Goal: Complete application form

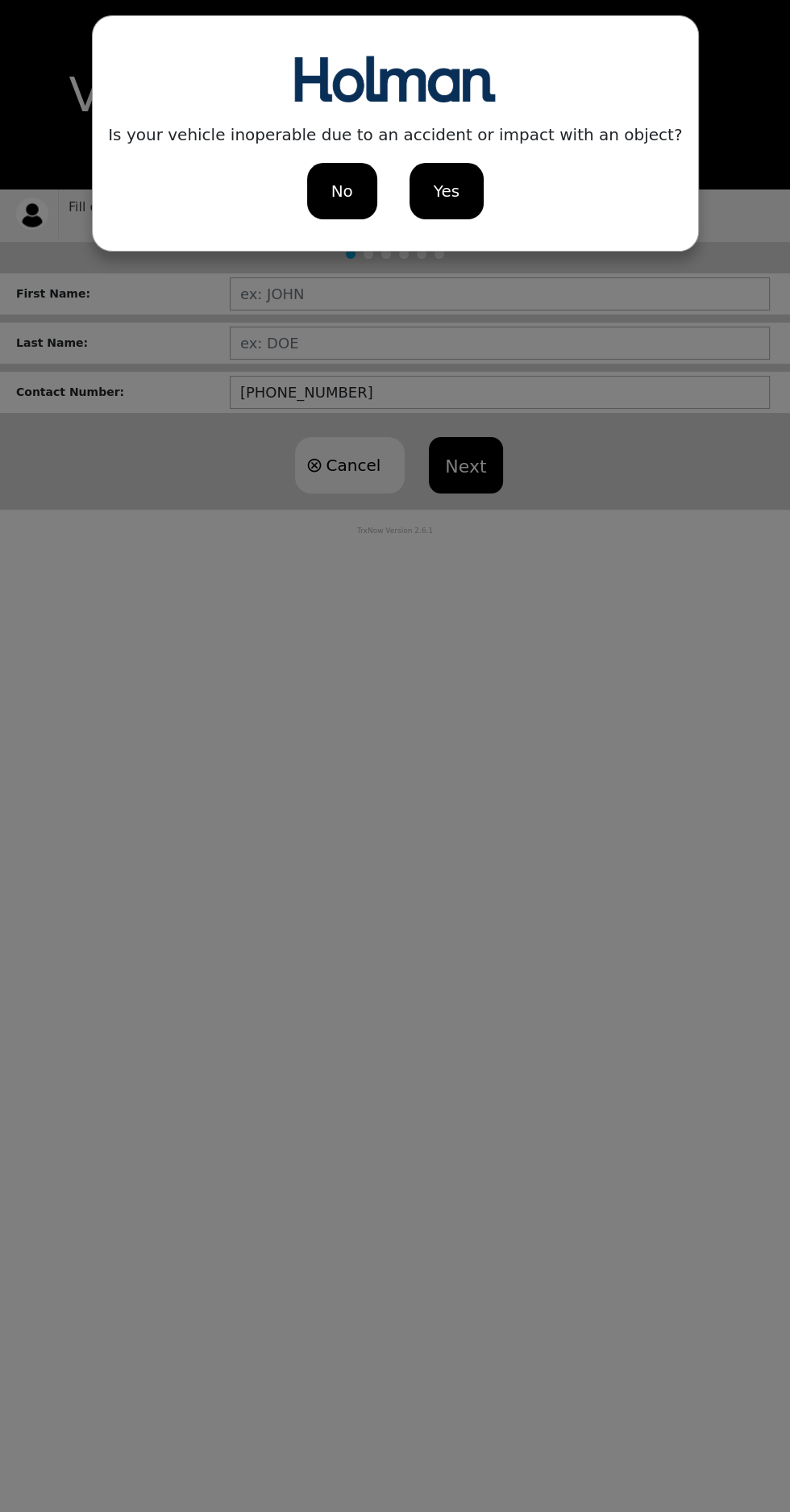
click at [365, 189] on div "No" at bounding box center [341, 191] width 70 height 57
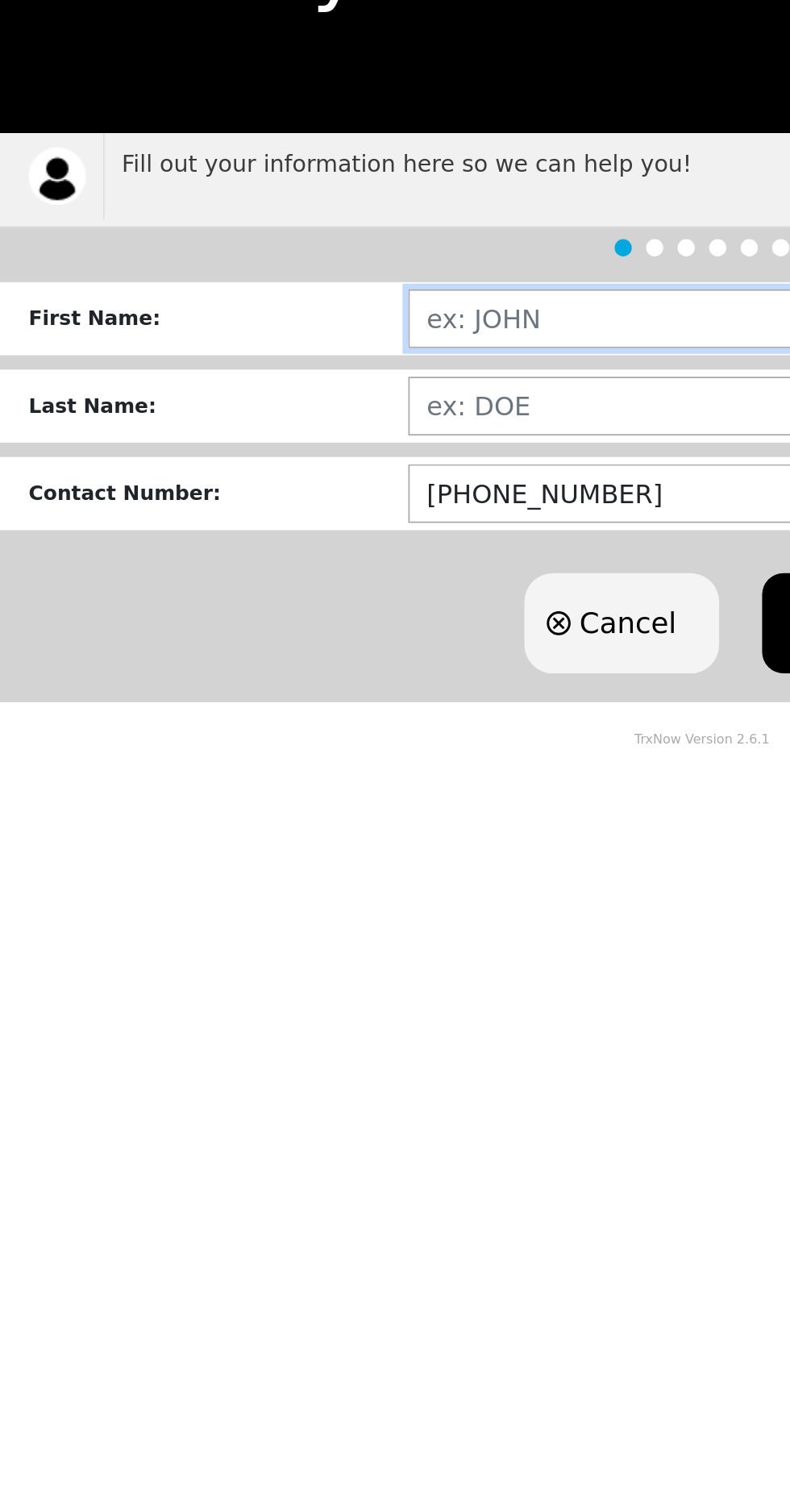
click at [330, 287] on input "text" at bounding box center [499, 293] width 540 height 33
type input "[PERSON_NAME]"
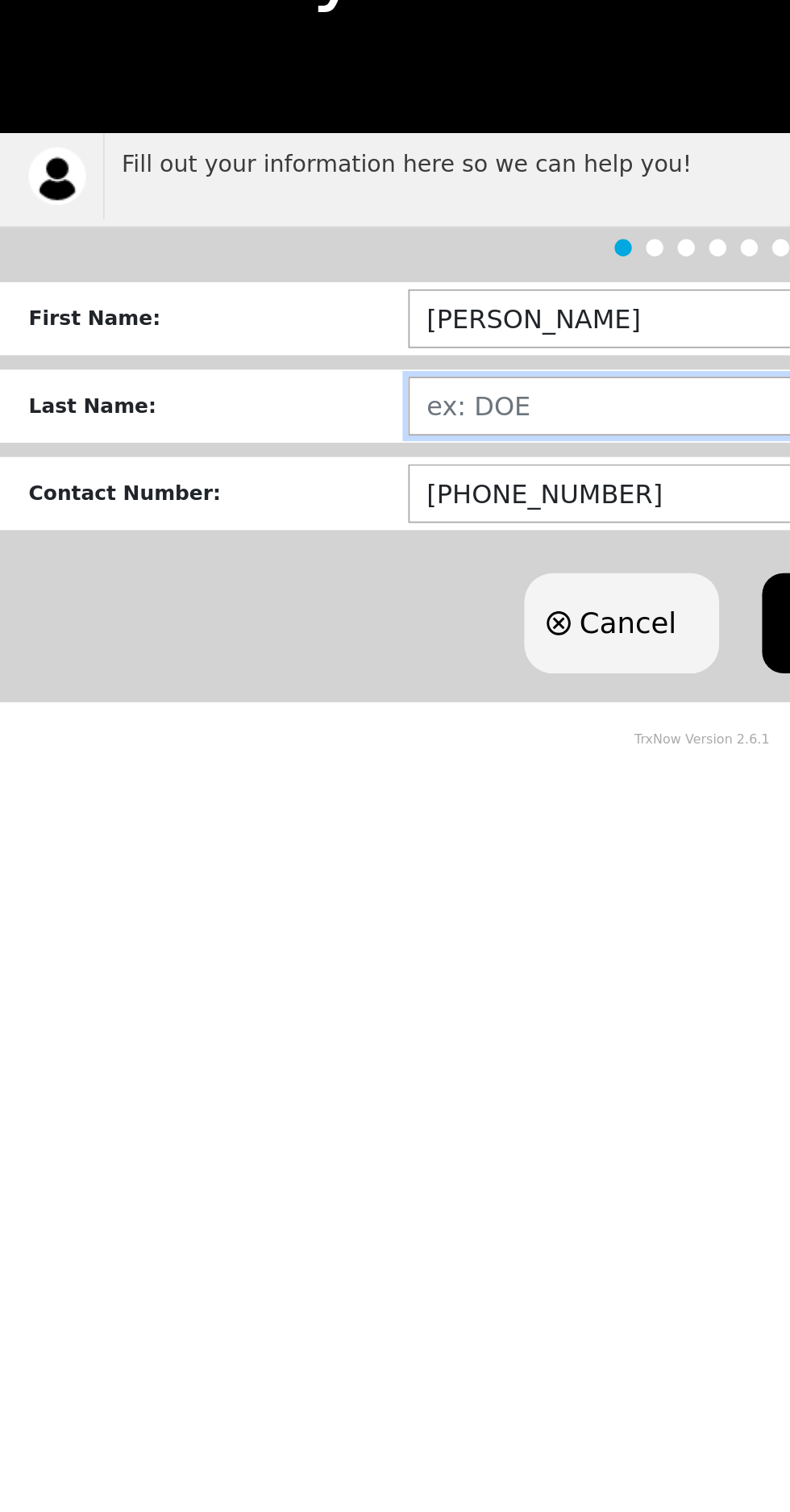
click at [330, 333] on input "text" at bounding box center [499, 342] width 540 height 33
type input "[PERSON_NAME]"
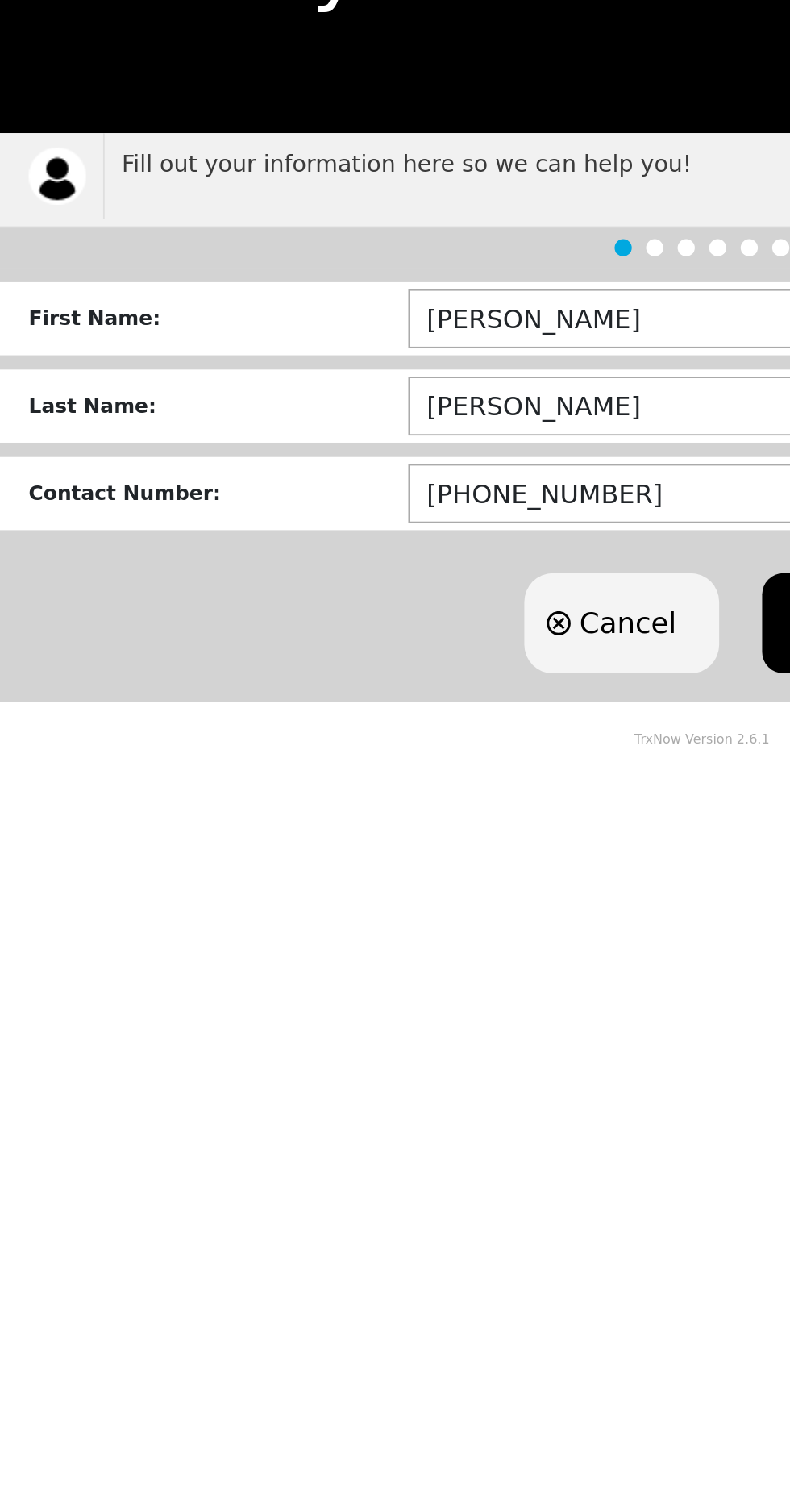
click at [274, 519] on p "TrxNow Version 2.6.1" at bounding box center [395, 523] width 790 height 27
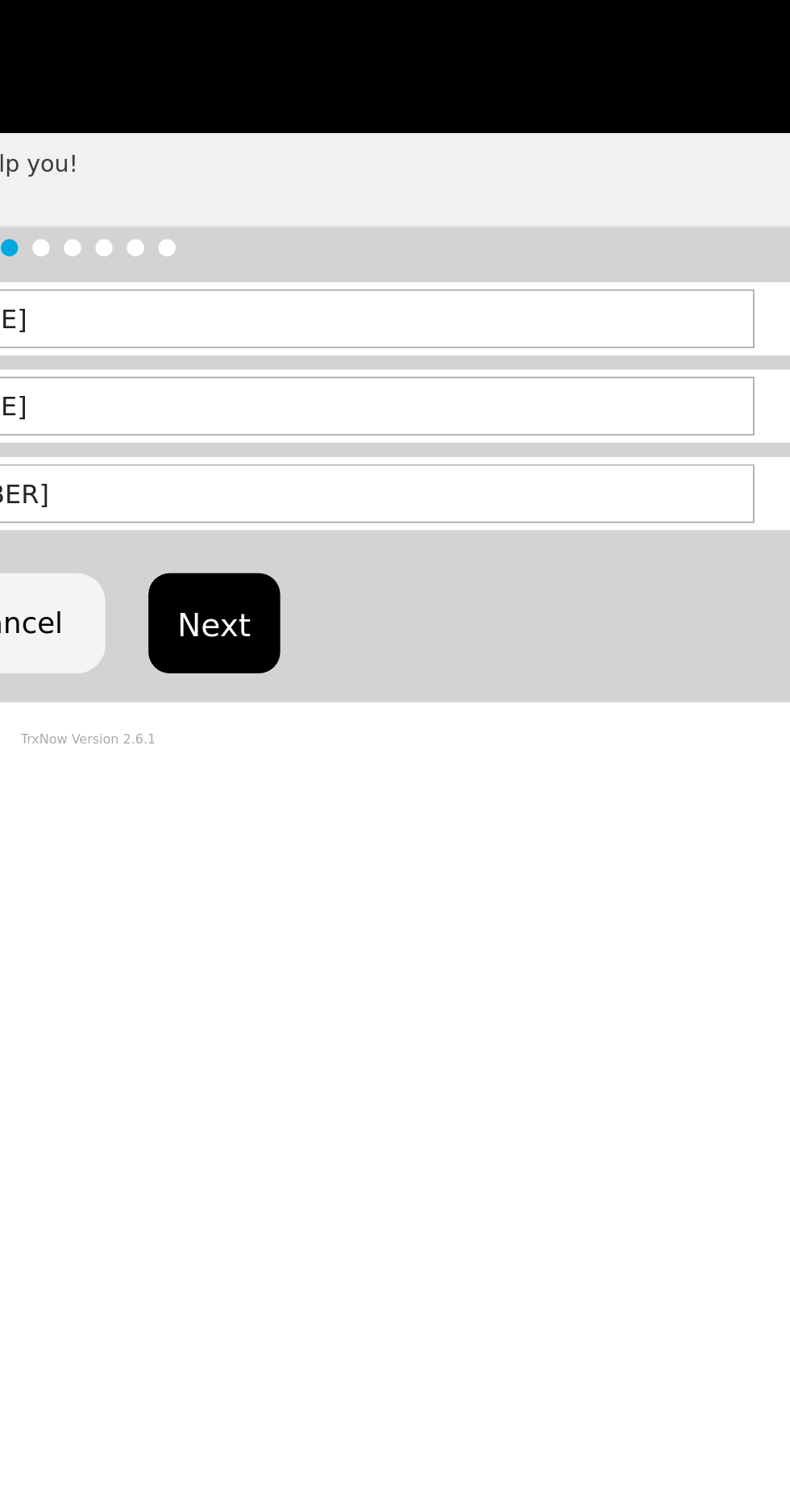
click at [476, 451] on button "Next" at bounding box center [466, 465] width 74 height 57
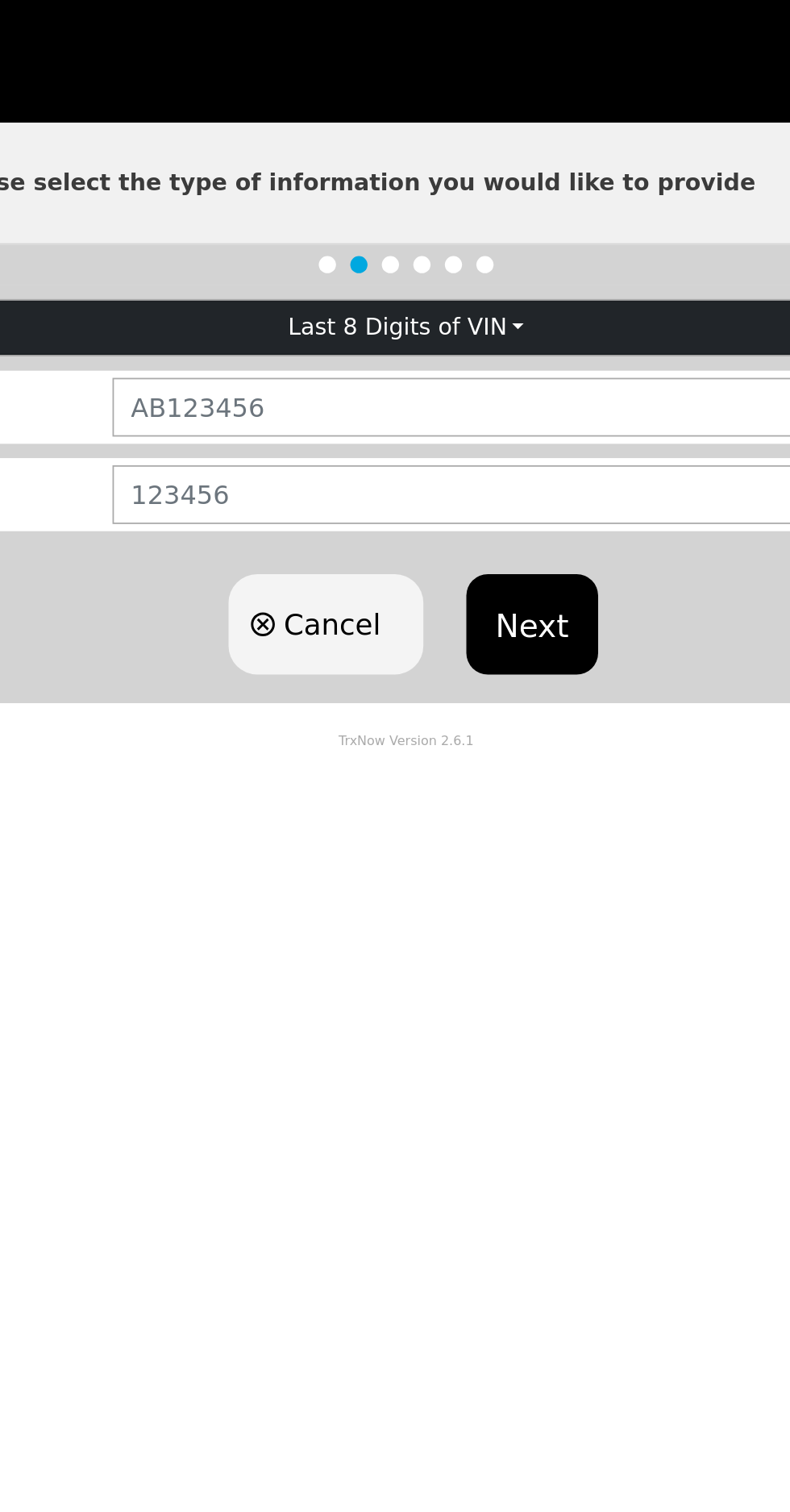
click at [330, 471] on button "Cancel" at bounding box center [350, 472] width 110 height 57
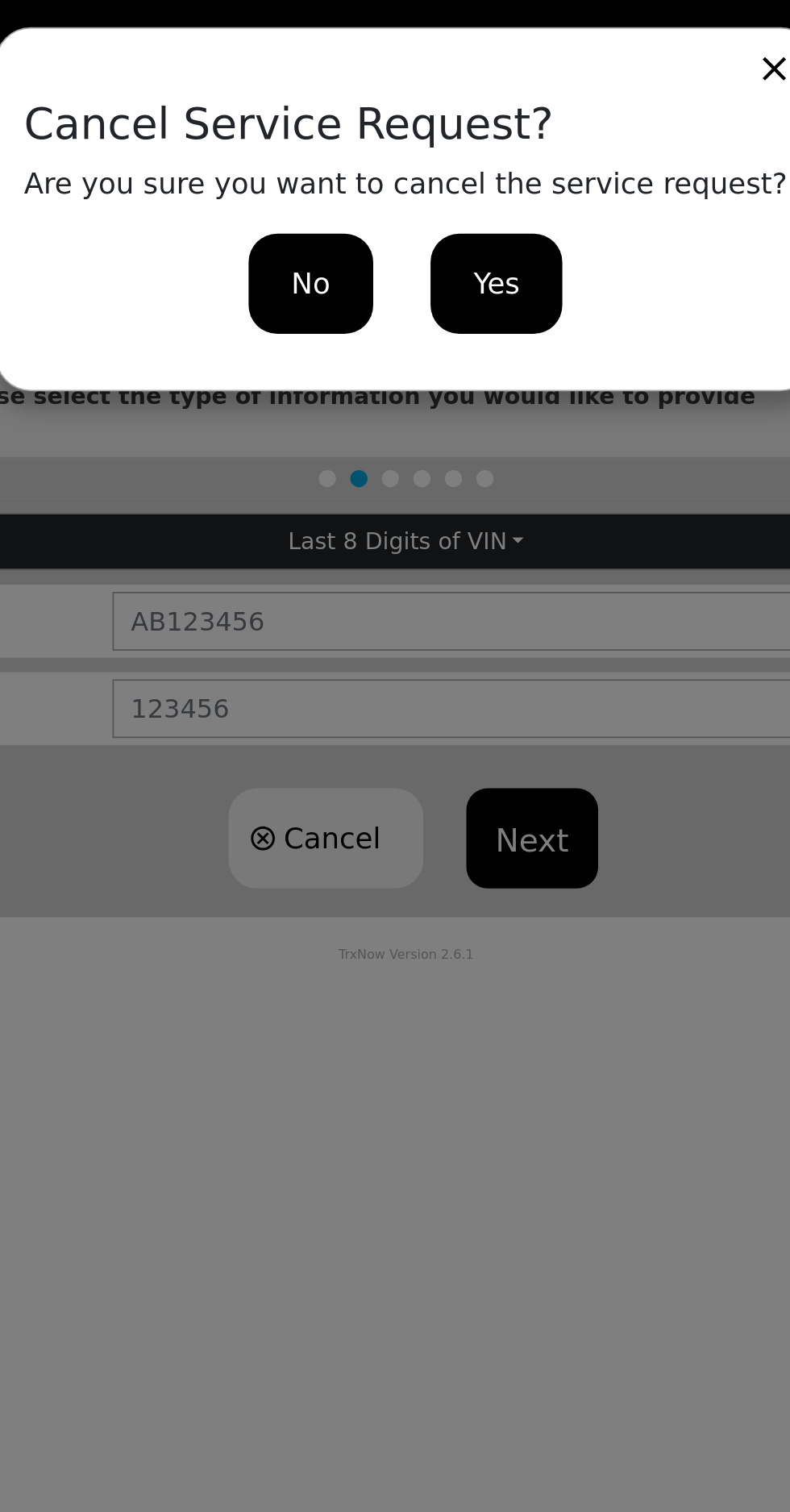
click at [448, 149] on span "Yes" at bounding box center [445, 160] width 26 height 25
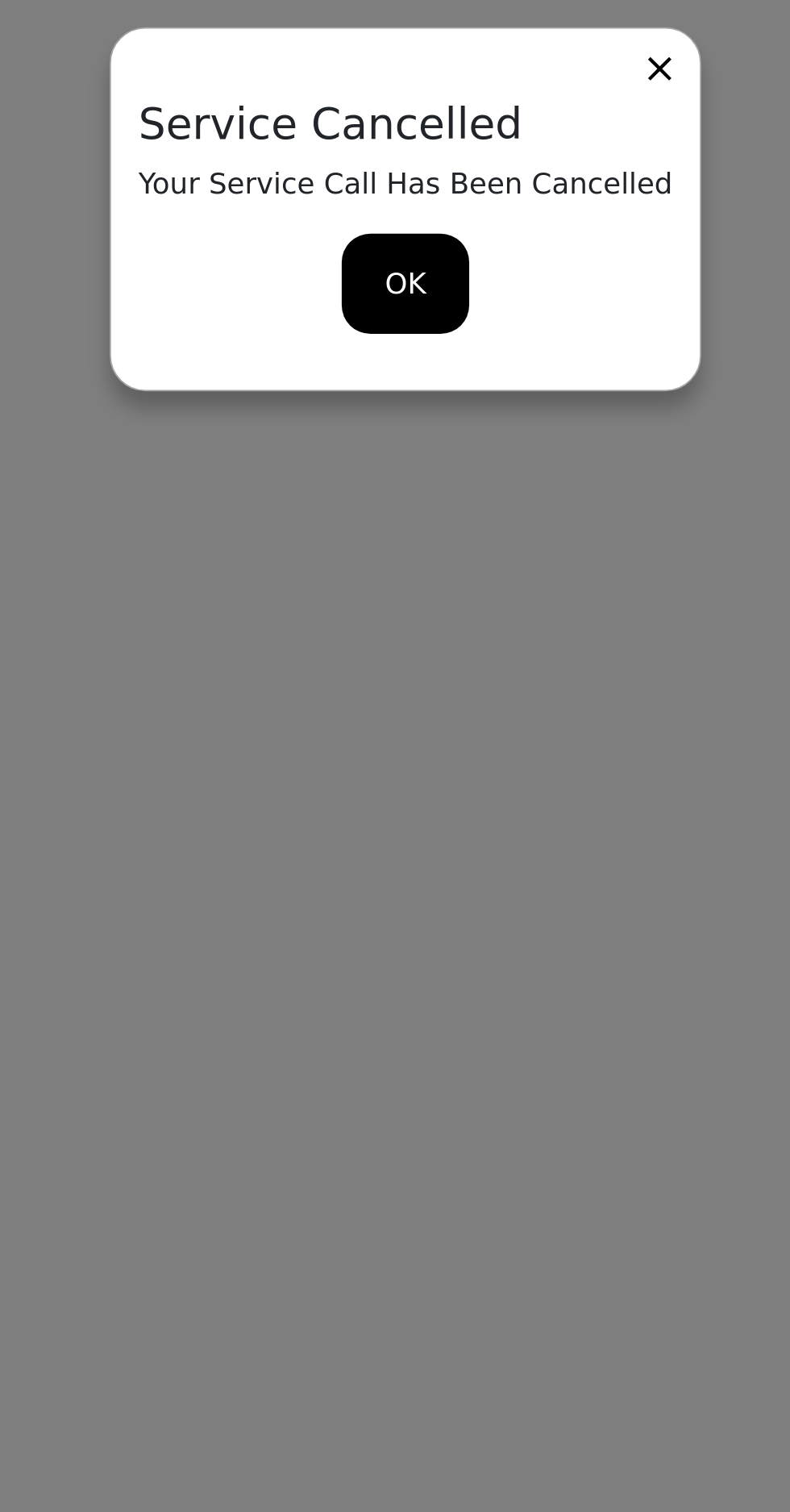
click at [380, 145] on div "OK" at bounding box center [395, 160] width 72 height 57
